Goal: Information Seeking & Learning: Learn about a topic

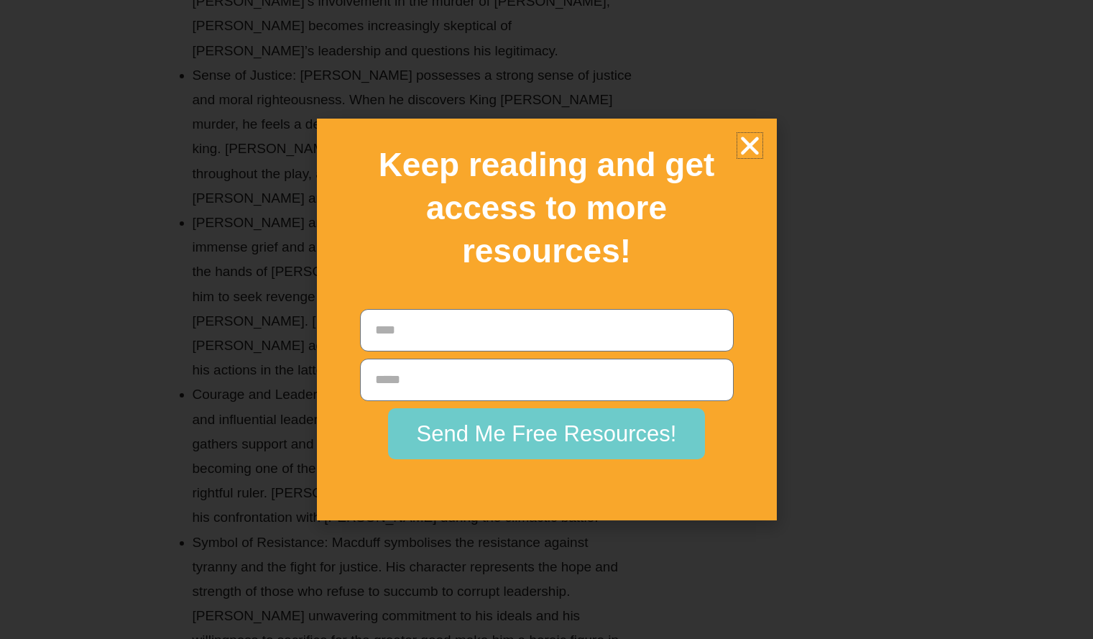
scroll to position [10832, 0]
click at [747, 139] on icon "Close" at bounding box center [749, 145] width 25 height 25
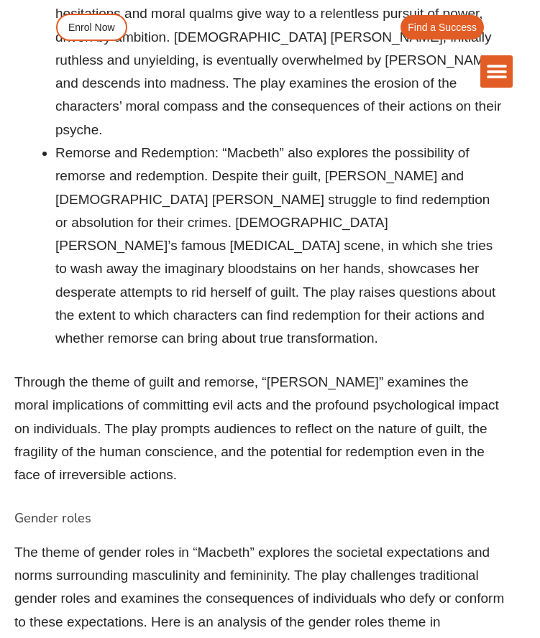
scroll to position [19422, 0]
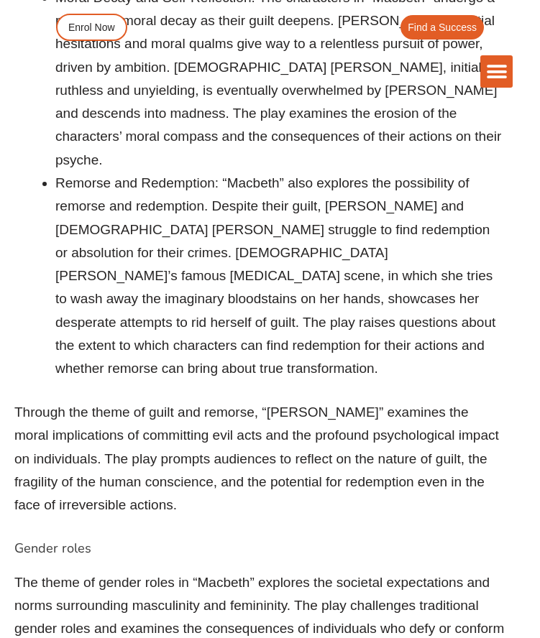
drag, startPoint x: 55, startPoint y: 235, endPoint x: 374, endPoint y: 244, distance: 318.4
copy li "“What’s done cannot be undone.” (Act 5, Scene 1)"
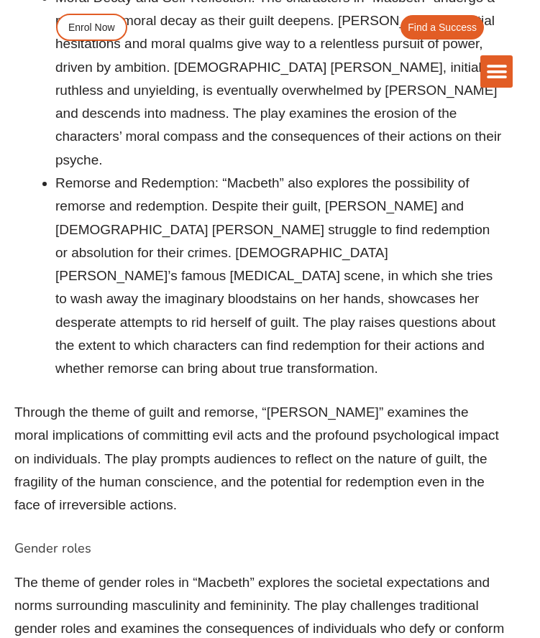
drag, startPoint x: 56, startPoint y: 169, endPoint x: 132, endPoint y: 193, distance: 79.8
copy li "“Will all great Neptune’s ocean wash this blood clean from my hand?” (Act 2, Sc…"
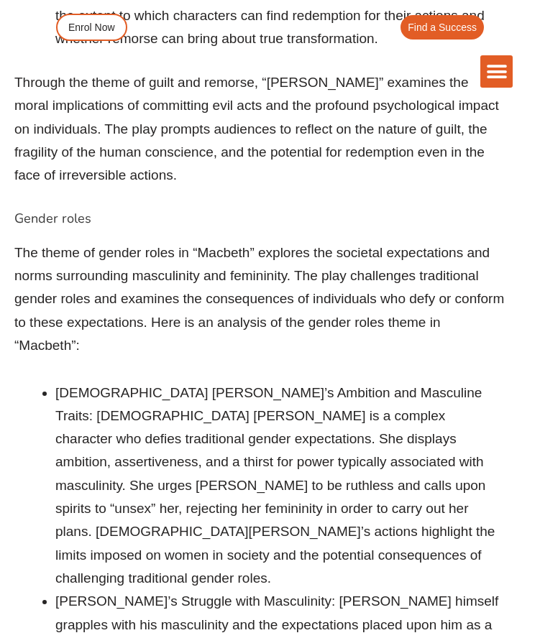
scroll to position [19753, 0]
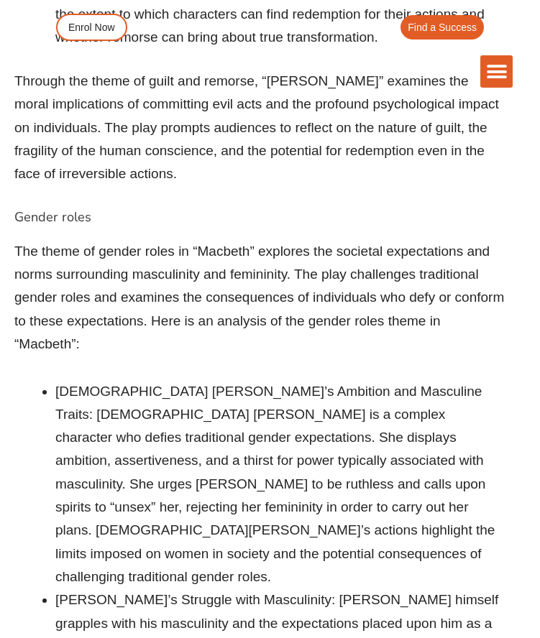
drag, startPoint x: 56, startPoint y: 325, endPoint x: 116, endPoint y: 354, distance: 66.2
copy li "“Stars, hide your fires; let not light see my black and deep desires.” (Act 1, …"
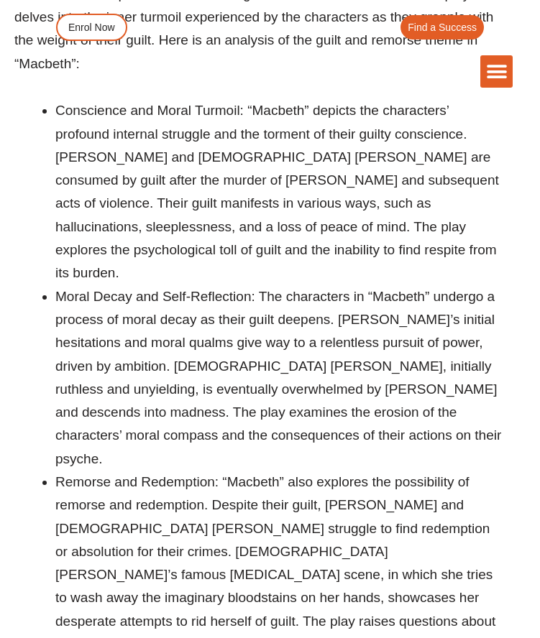
scroll to position [19121, 0]
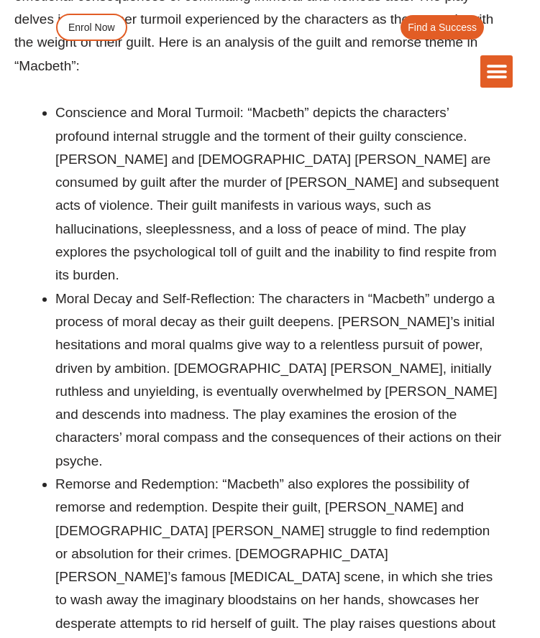
drag, startPoint x: 55, startPoint y: 261, endPoint x: 432, endPoint y: 288, distance: 377.5
copy li "“I have no spur to prick the sides of my intent, but only vaulting ambition, wh…"
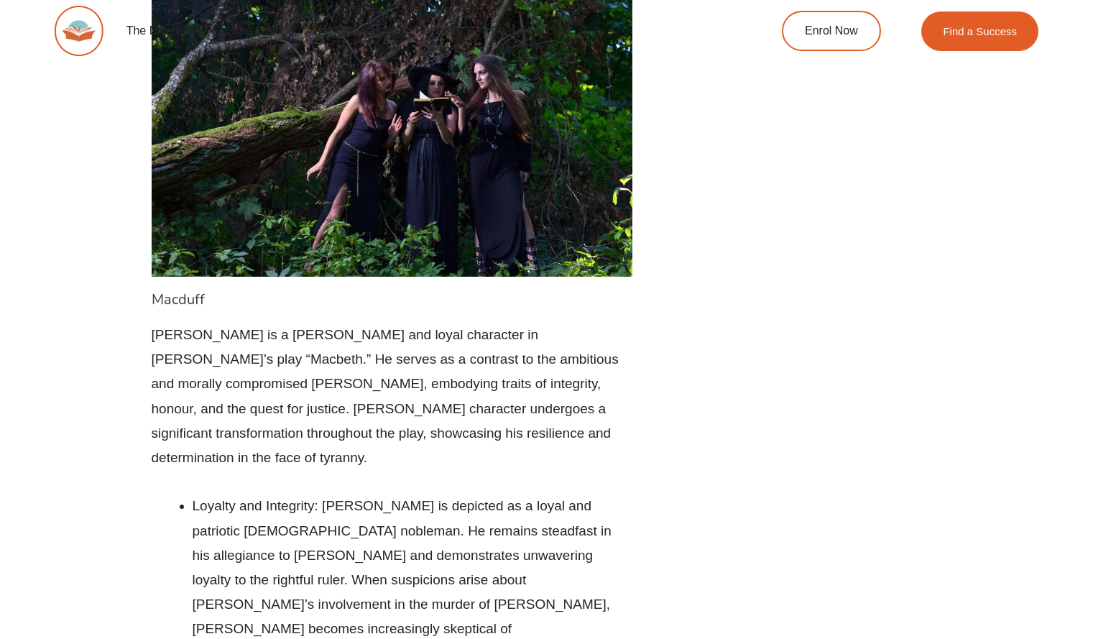
scroll to position [10202, 0]
